Goal: Transaction & Acquisition: Download file/media

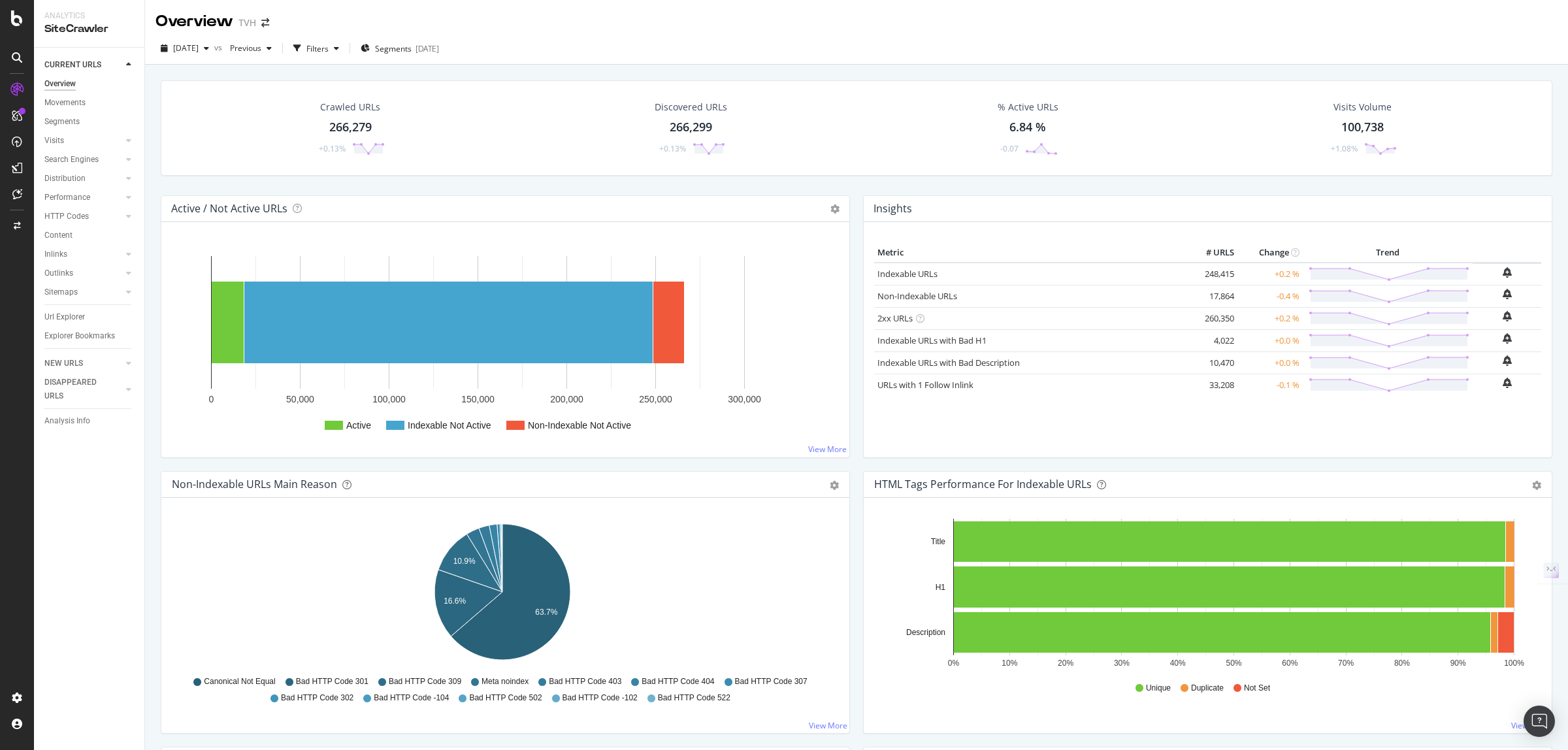
click at [46, 82] on div "Overview" at bounding box center [60, 84] width 31 height 14
click at [214, 50] on div "button" at bounding box center [207, 49] width 16 height 8
click at [279, 95] on div "266K URLs" at bounding box center [271, 95] width 38 height 12
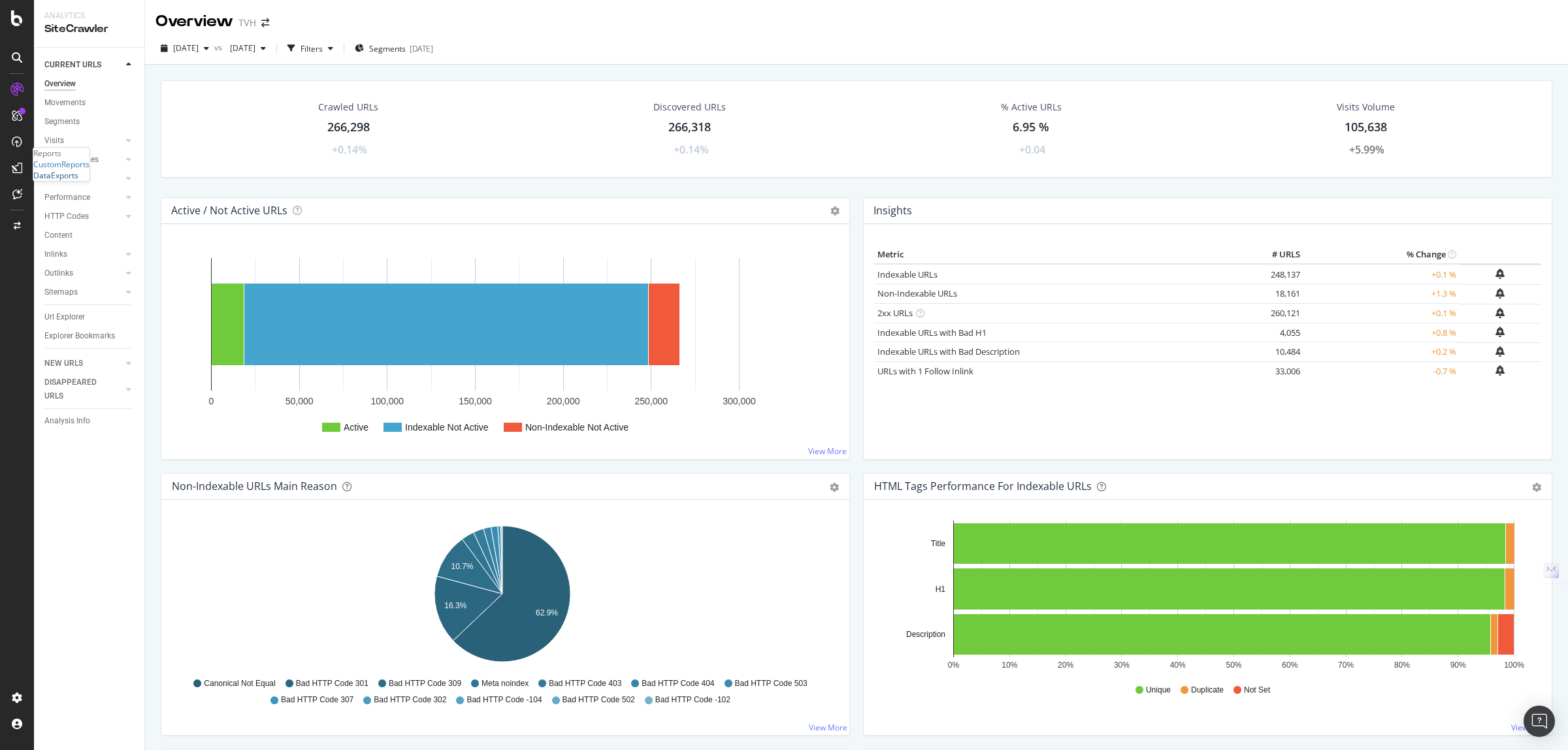
click at [78, 181] on div "DataExports" at bounding box center [56, 176] width 45 height 11
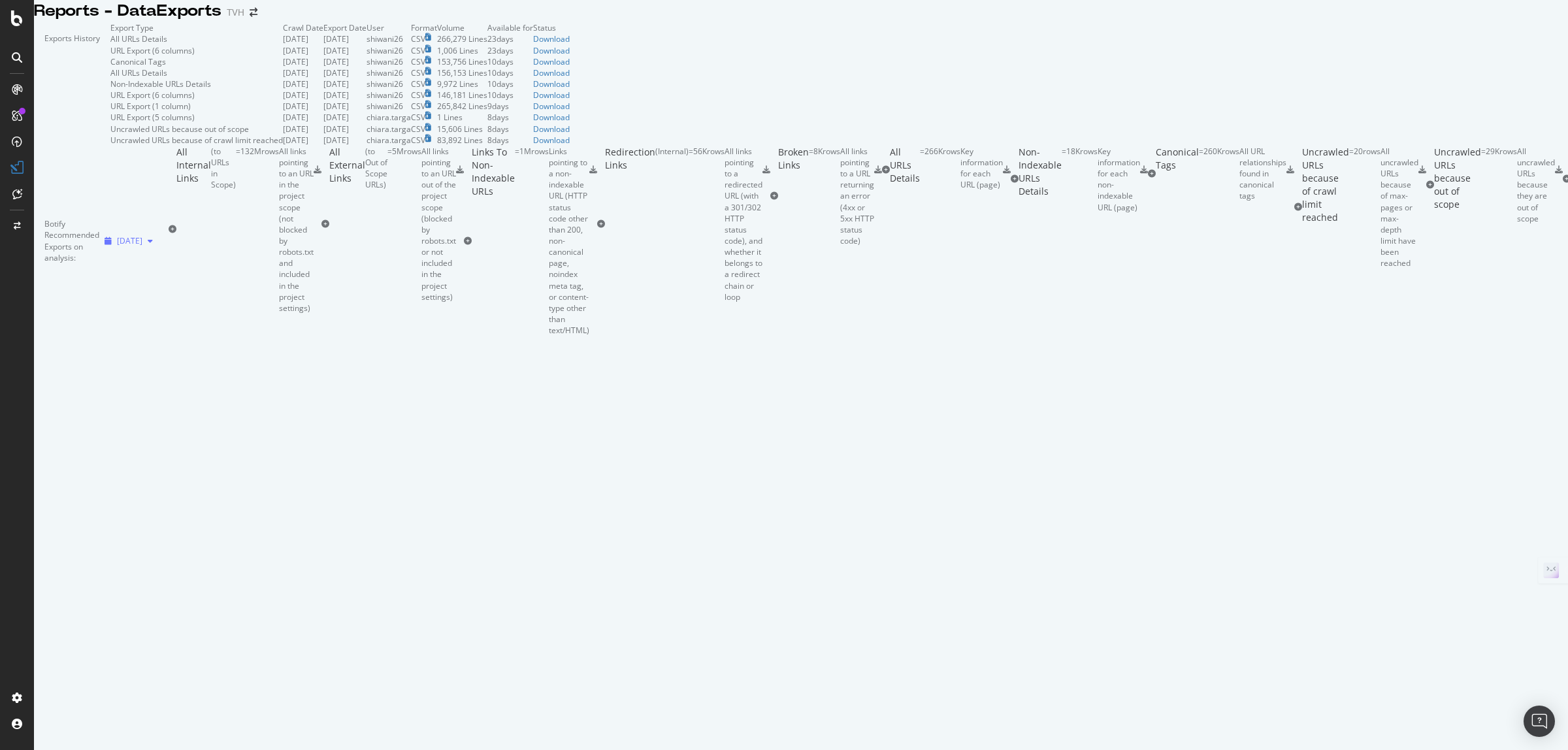
click at [158, 245] on div "button" at bounding box center [150, 241] width 16 height 8
click at [168, 336] on div "Botify Recommended Exports on analysis: 2025 Sep. 17th" at bounding box center [101, 240] width 135 height 190
click at [882, 174] on icon at bounding box center [886, 170] width 8 height 8
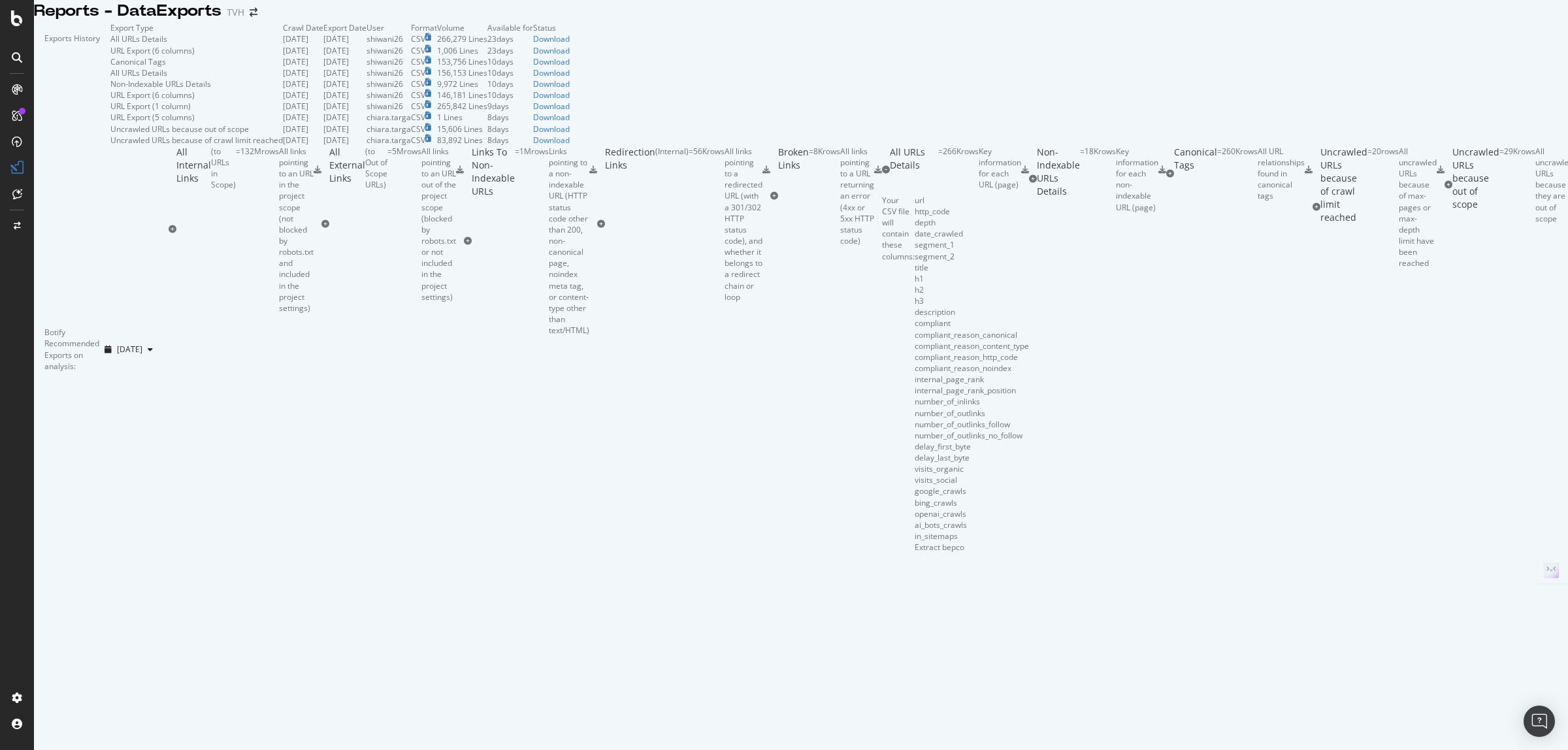
click at [1029, 174] on icon at bounding box center [1025, 170] width 8 height 8
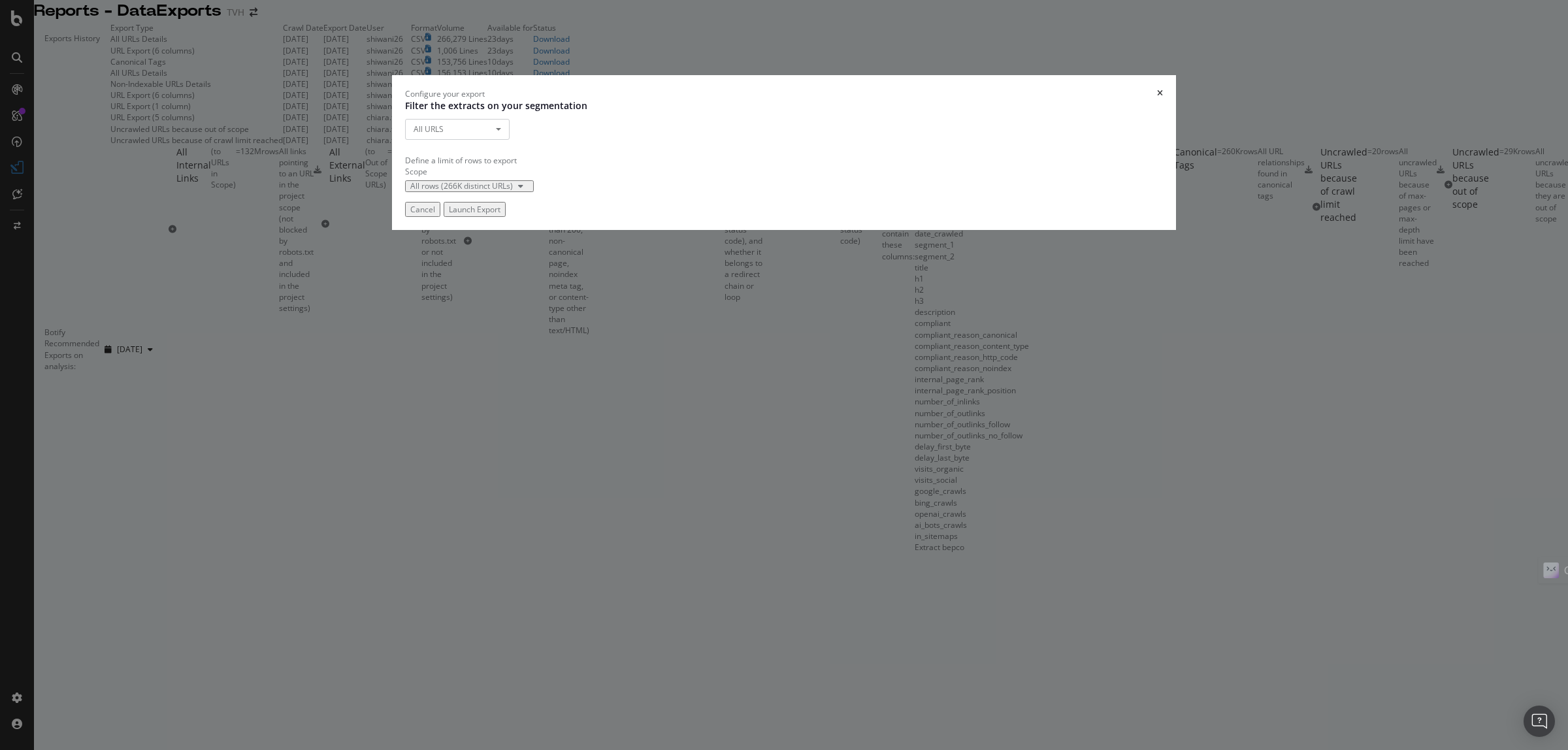
click at [501, 215] on div "Launch Export" at bounding box center [474, 209] width 52 height 11
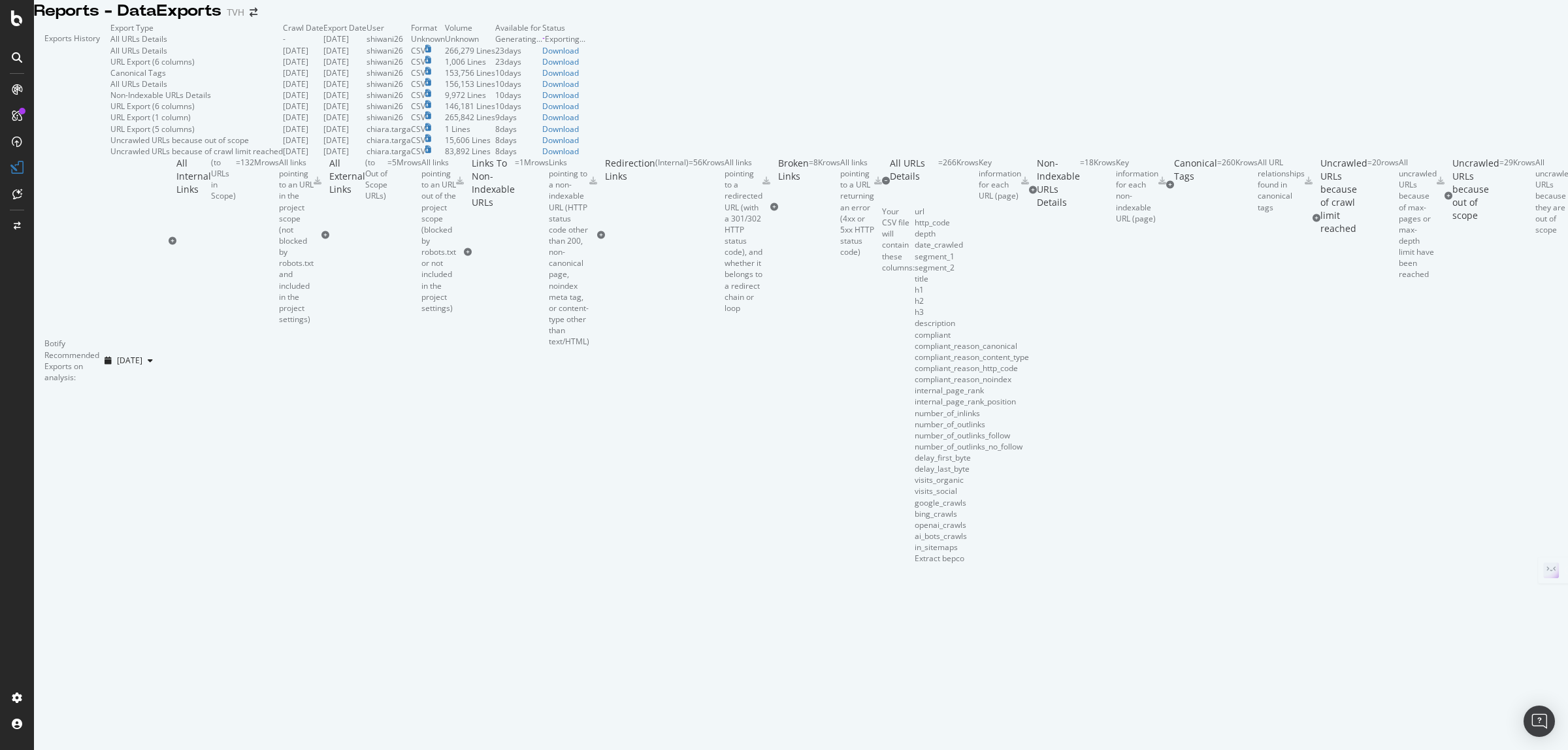
scroll to position [0, 0]
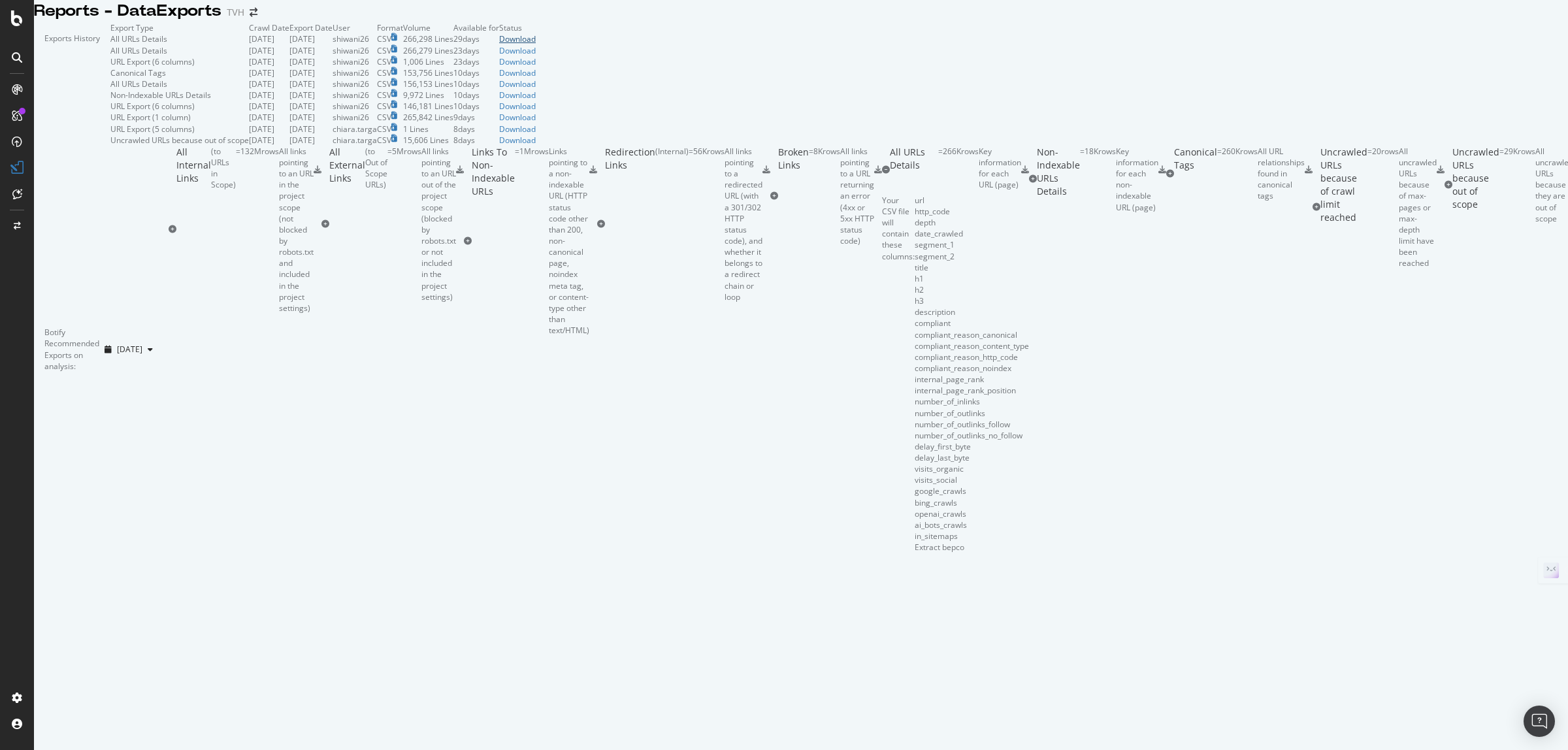
click at [536, 45] on div "Download" at bounding box center [517, 39] width 37 height 11
